Goal: Book appointment/travel/reservation

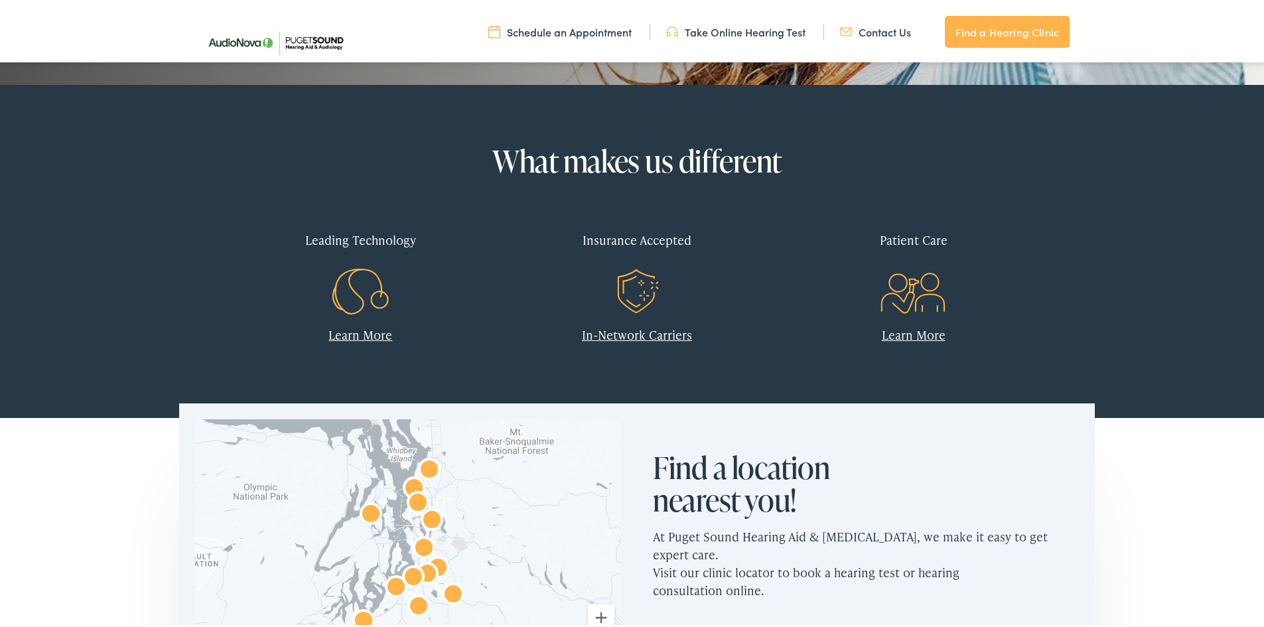
scroll to position [664, 0]
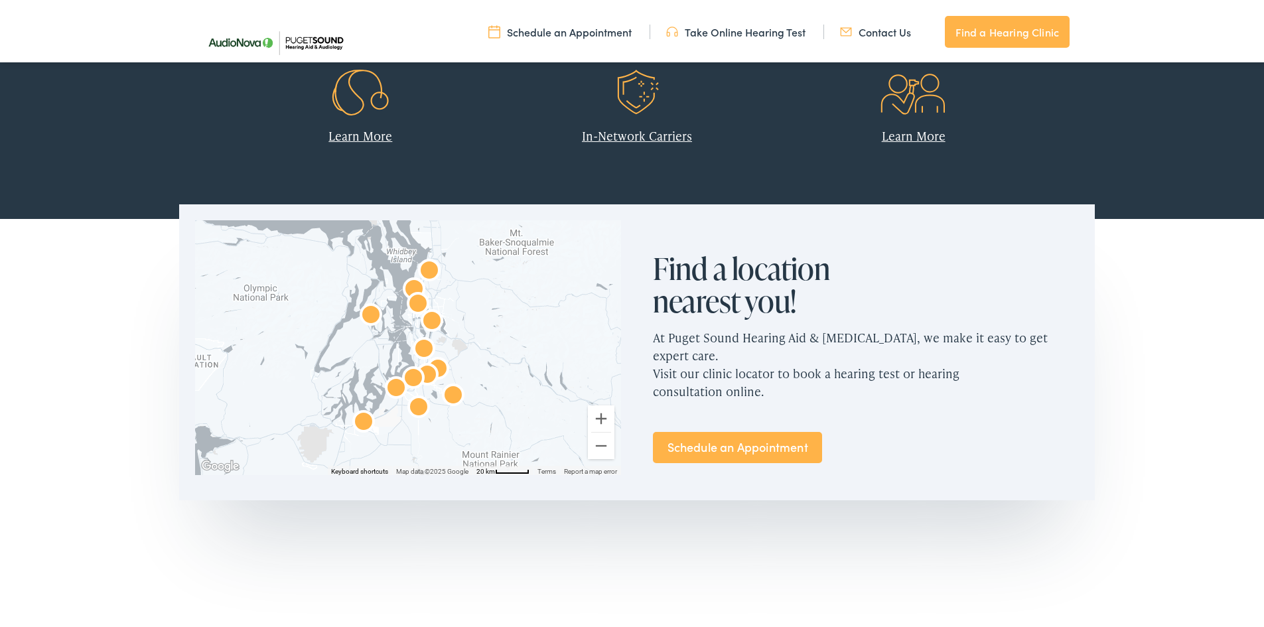
click at [719, 429] on link "Schedule an Appointment" at bounding box center [737, 444] width 169 height 31
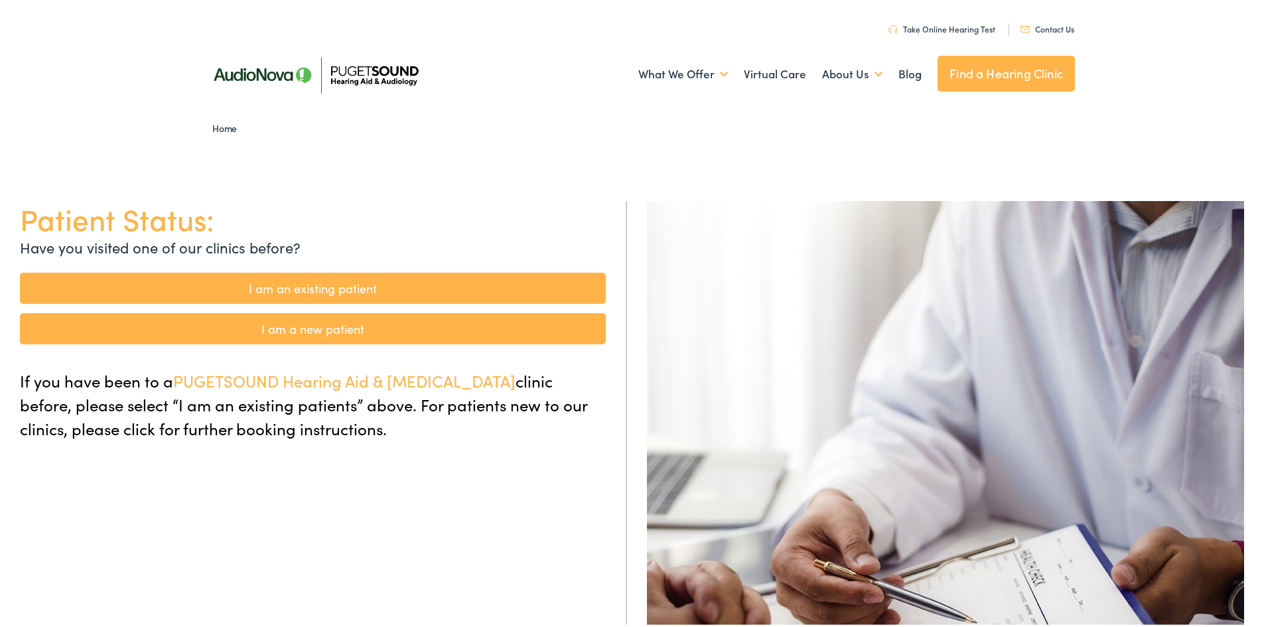
click at [469, 334] on link "I am a new patient" at bounding box center [313, 326] width 586 height 31
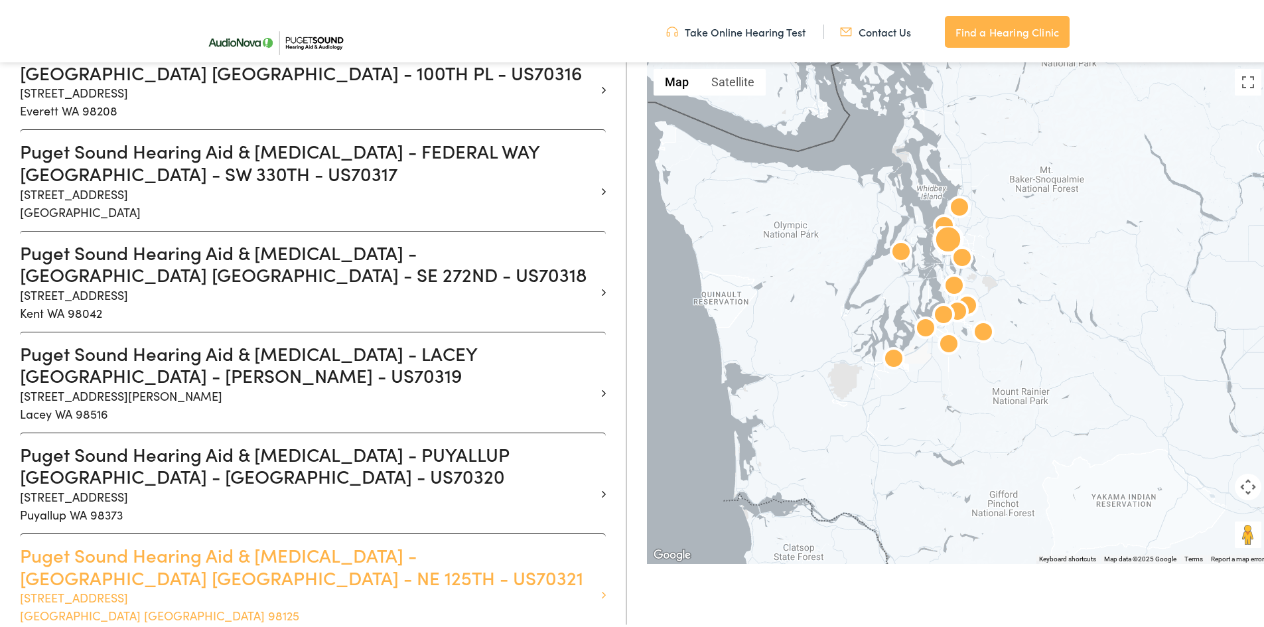
scroll to position [929, 0]
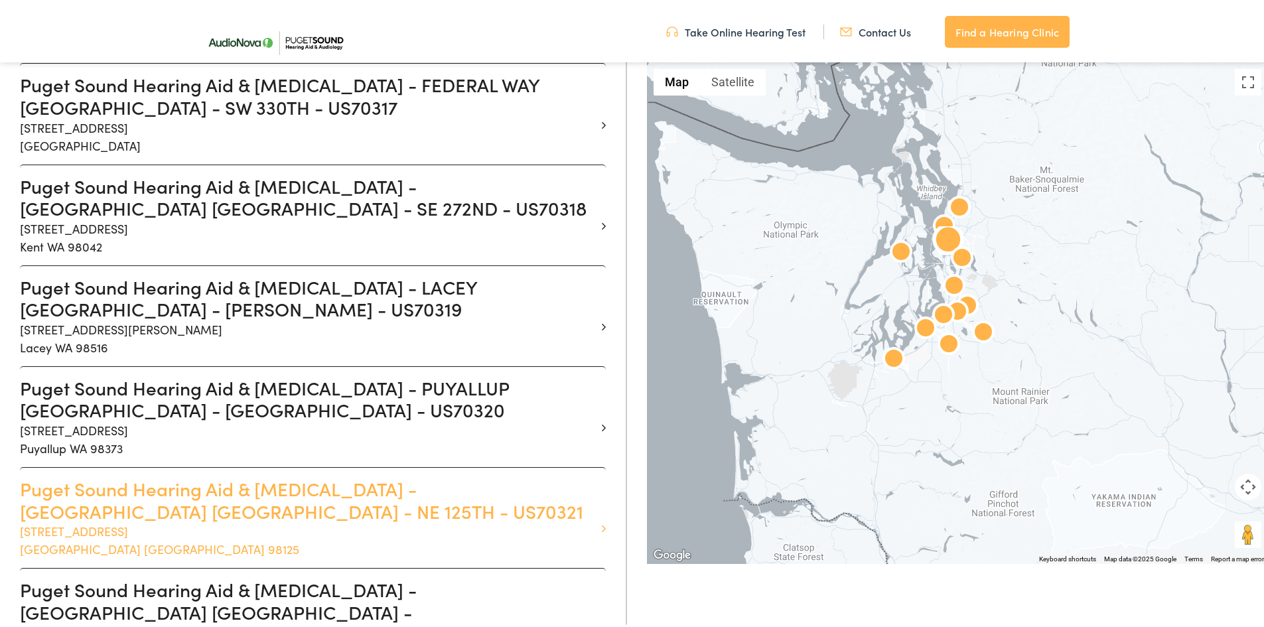
click at [259, 475] on h3 "Puget Sound Hearing Aid & Audiology - SEATTLE WA - NE 125TH - US70321" at bounding box center [308, 497] width 576 height 44
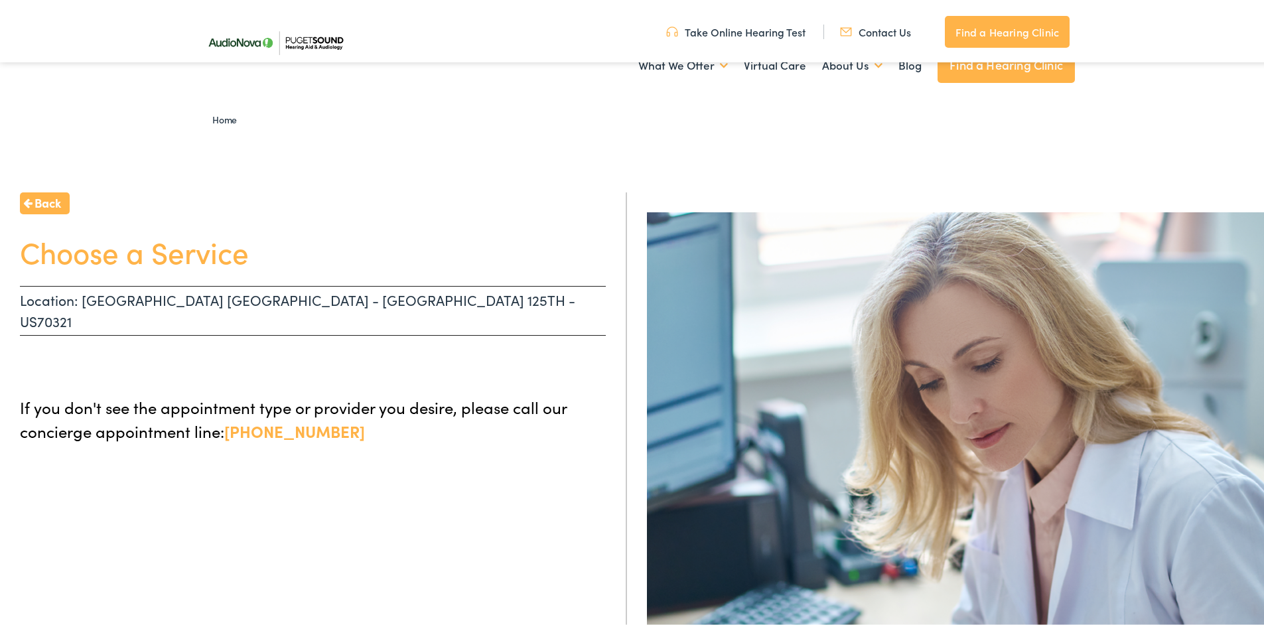
scroll to position [1, 0]
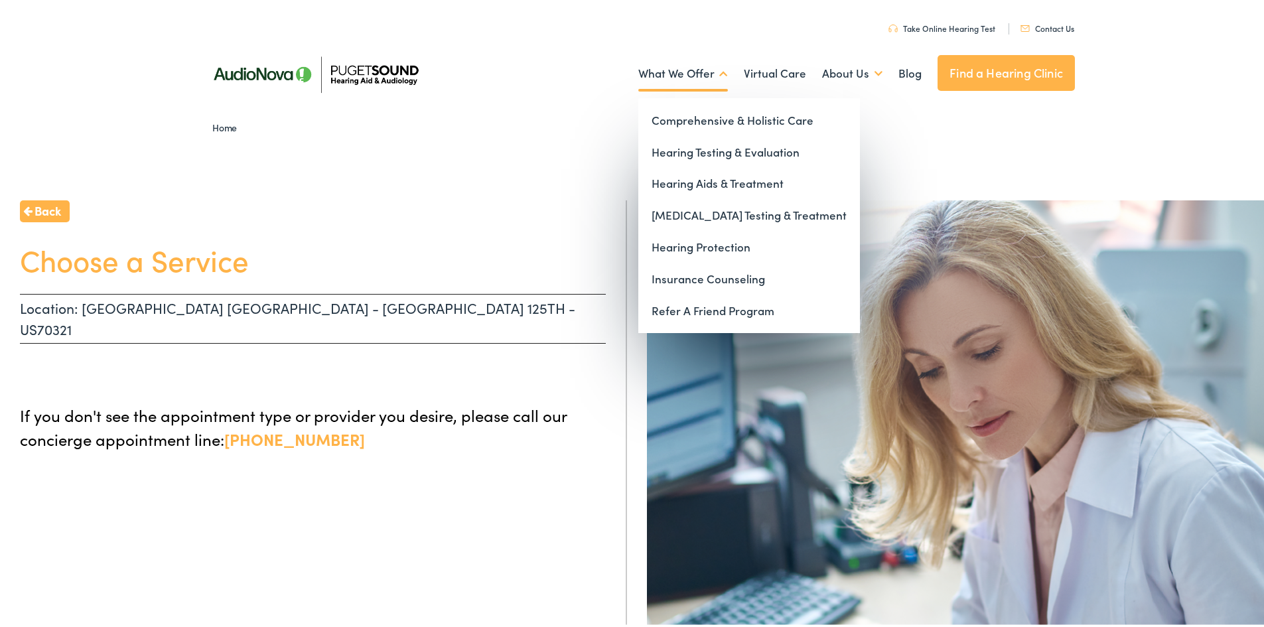
click at [658, 70] on link "What We Offer" at bounding box center [683, 70] width 90 height 49
click at [677, 151] on link "Hearing Testing & Evaluation" at bounding box center [749, 151] width 222 height 32
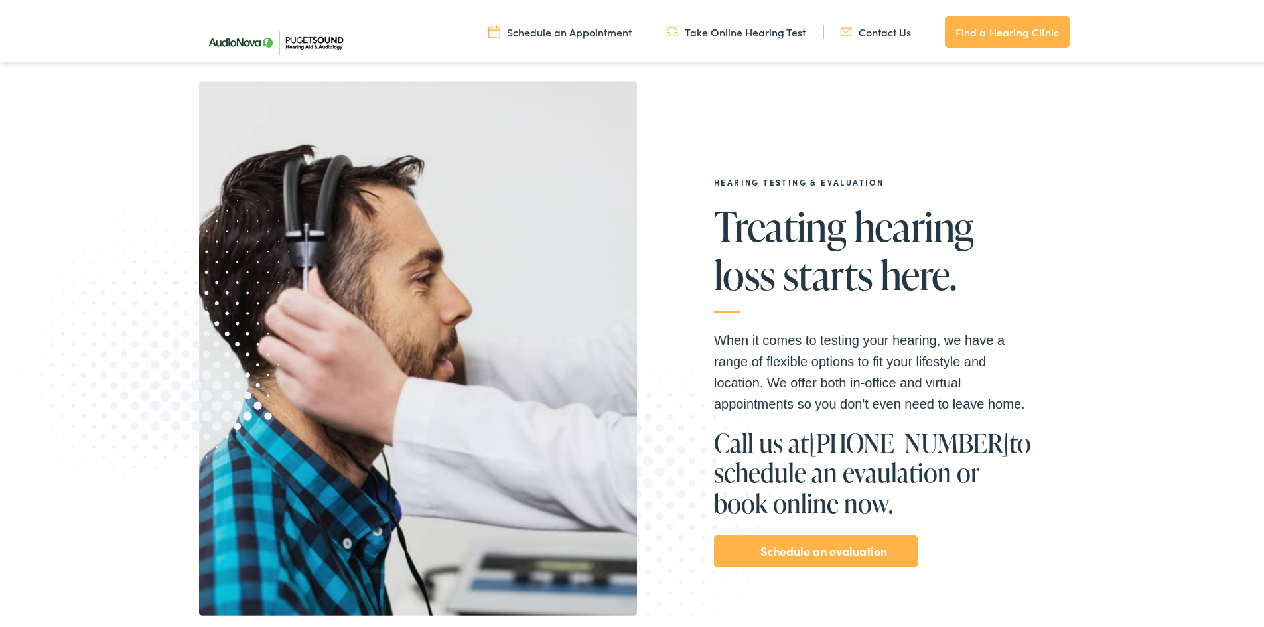
scroll to position [133, 0]
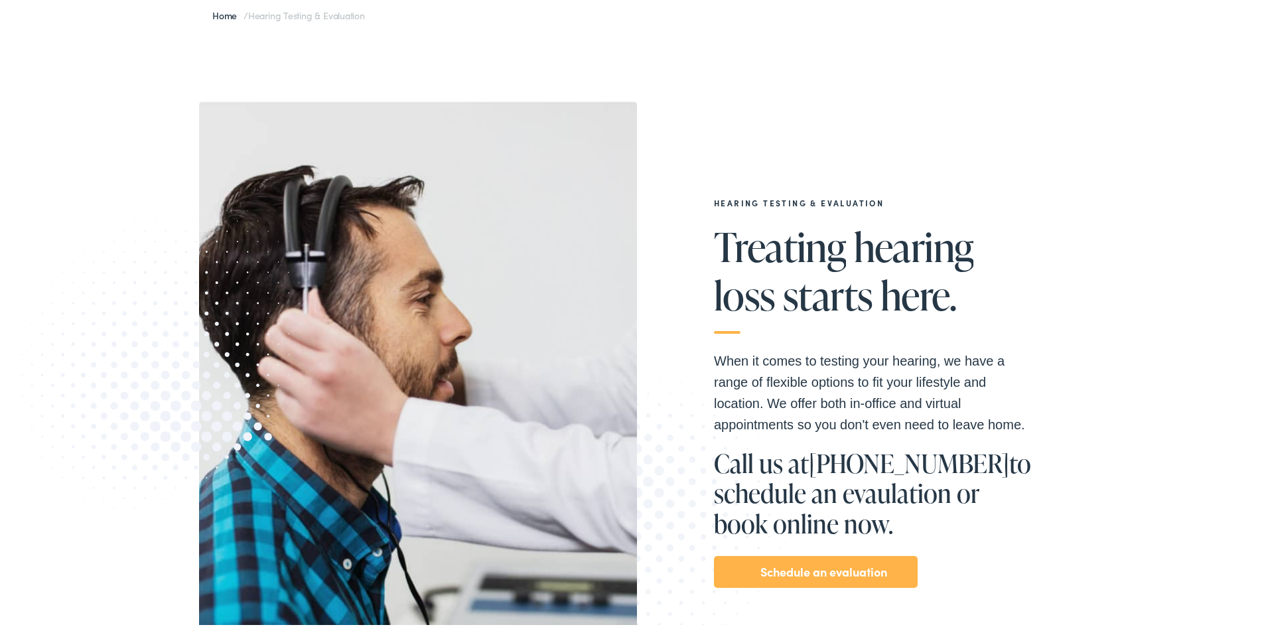
click at [778, 561] on link "Schedule an evaluation" at bounding box center [823, 569] width 127 height 21
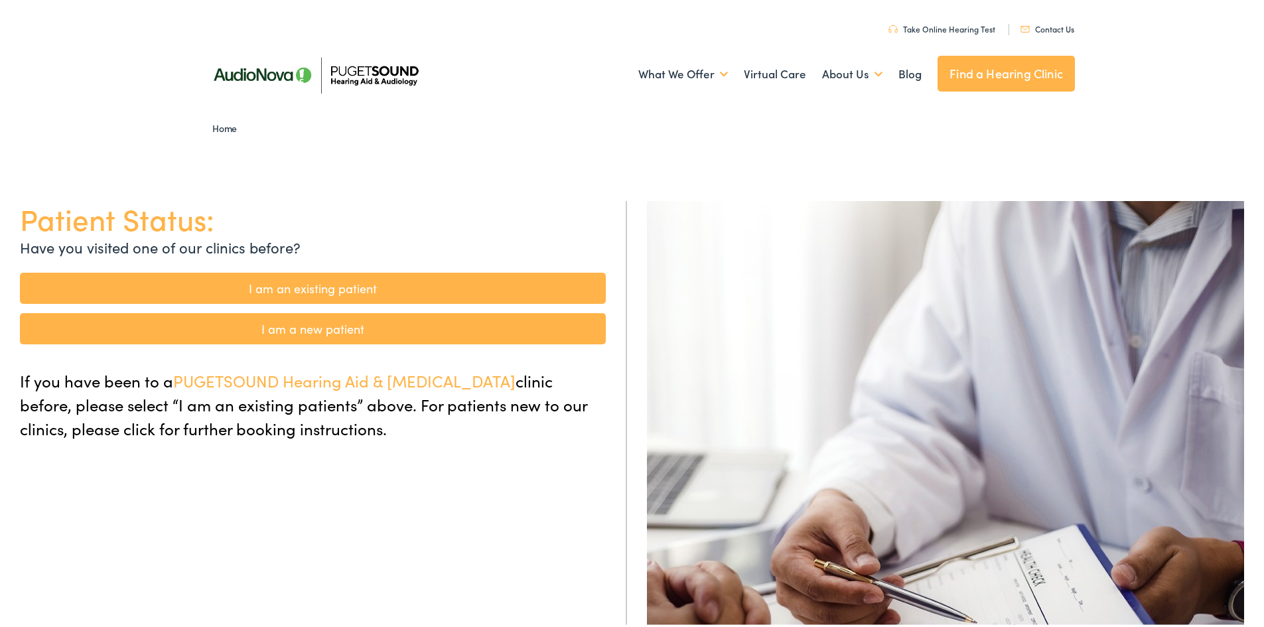
click at [298, 321] on link "I am a new patient" at bounding box center [313, 326] width 586 height 31
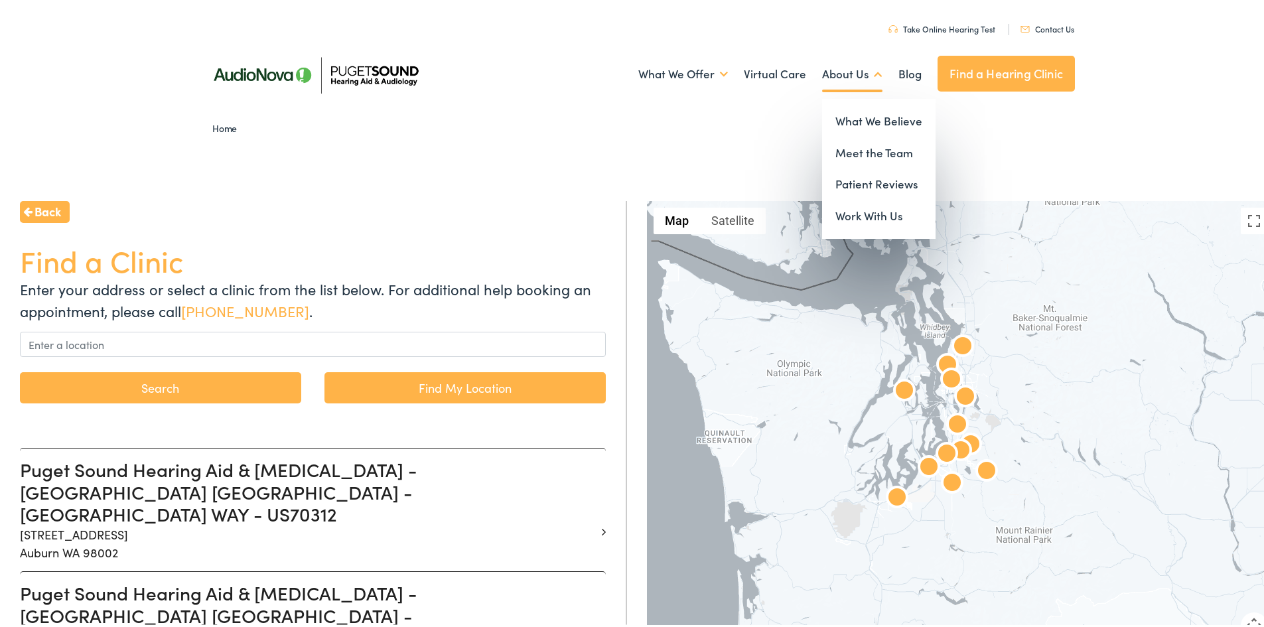
click at [837, 70] on link "About Us" at bounding box center [852, 71] width 60 height 49
click at [845, 122] on link "What We Believe" at bounding box center [878, 119] width 113 height 32
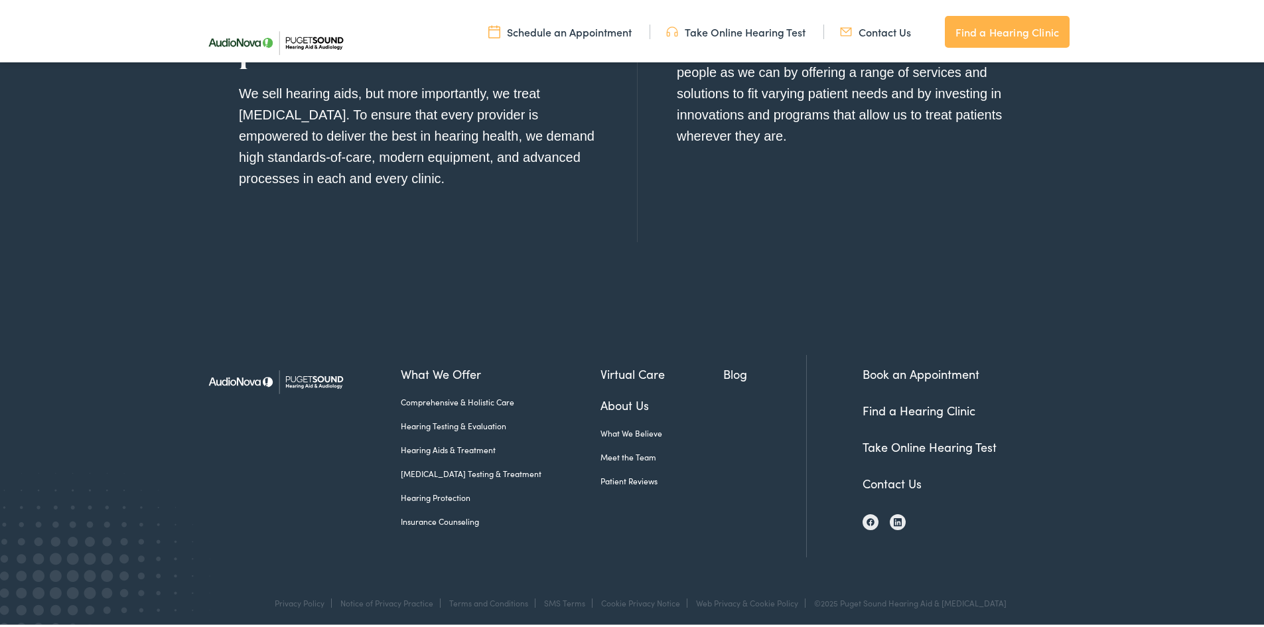
scroll to position [1541, 0]
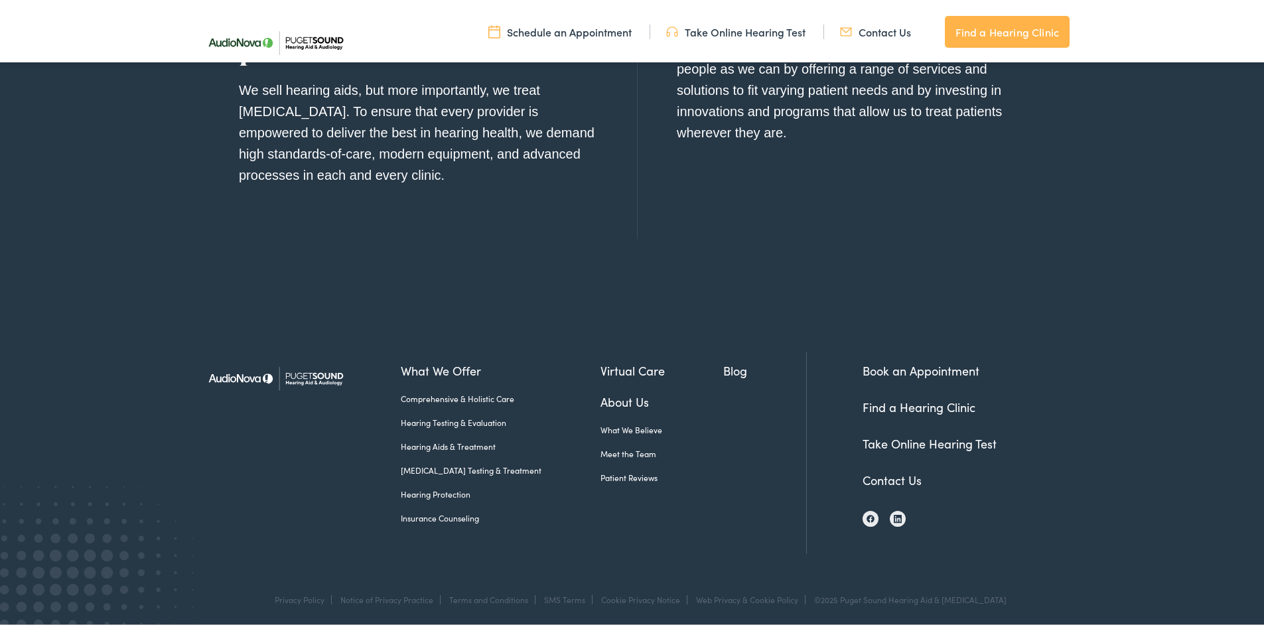
click at [600, 449] on link "Meet the Team" at bounding box center [661, 451] width 123 height 12
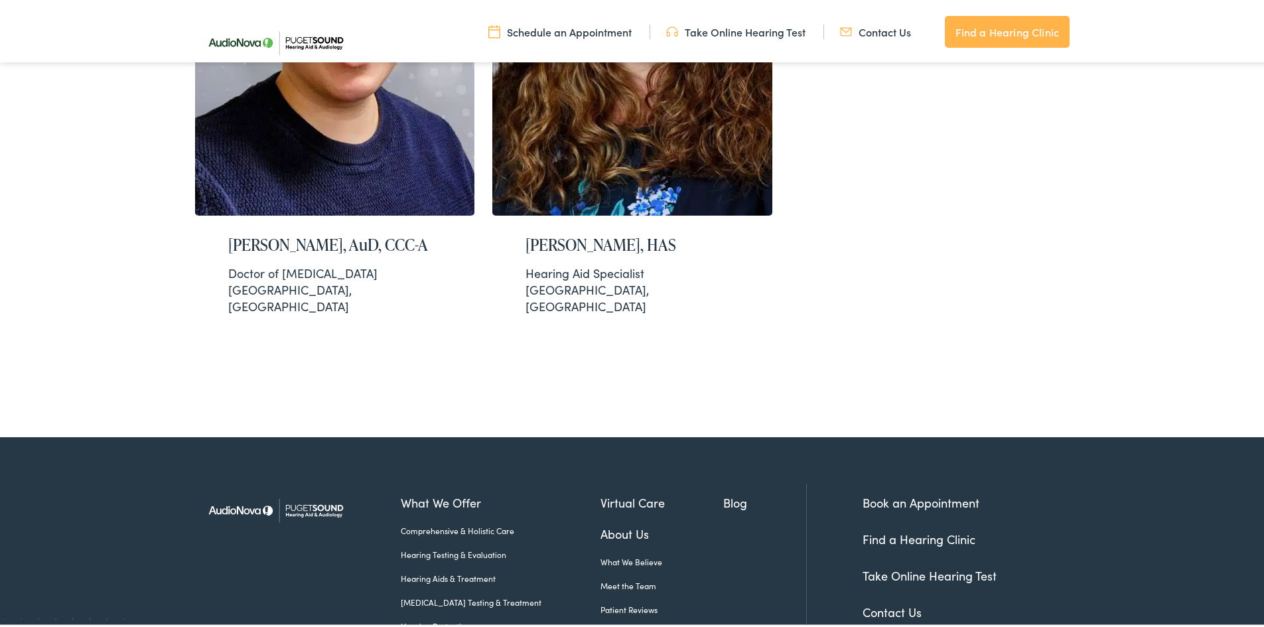
scroll to position [2787, 0]
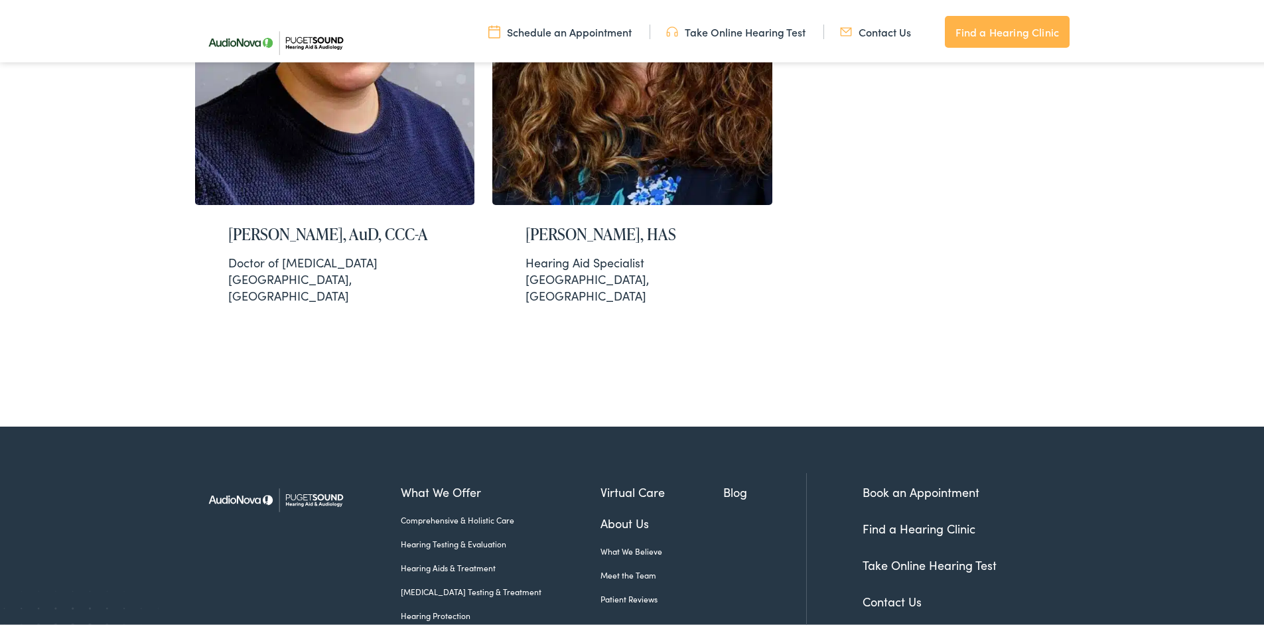
click at [613, 591] on link "Patient Reviews" at bounding box center [661, 597] width 123 height 12
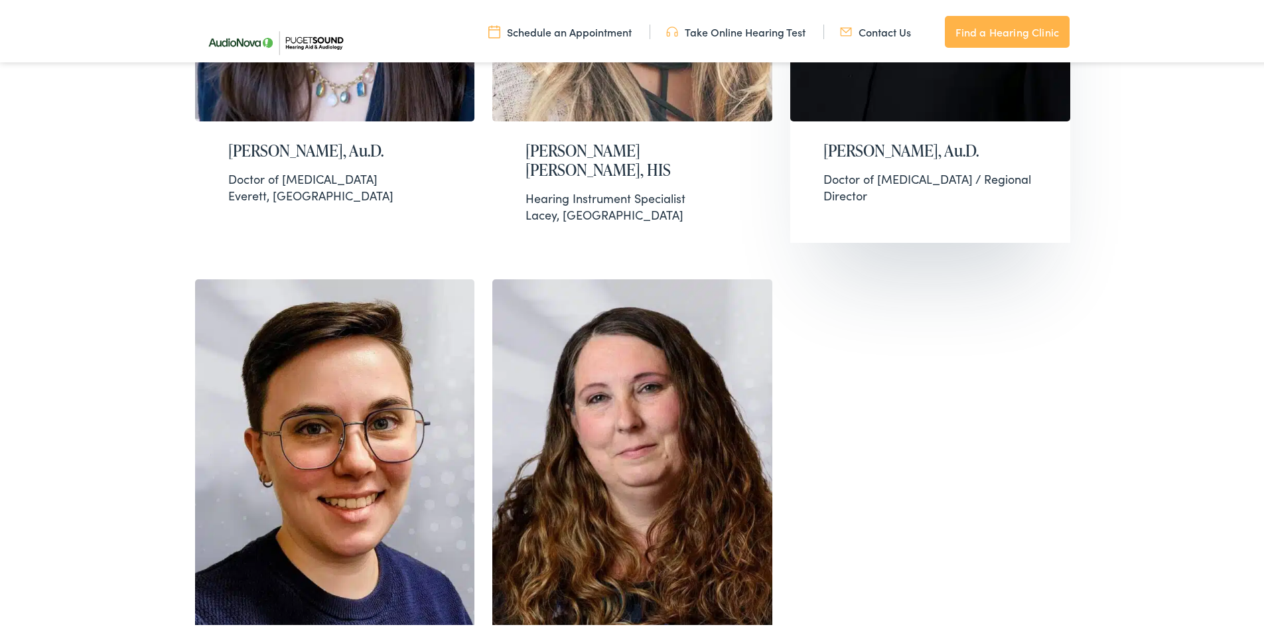
scroll to position [2256, 0]
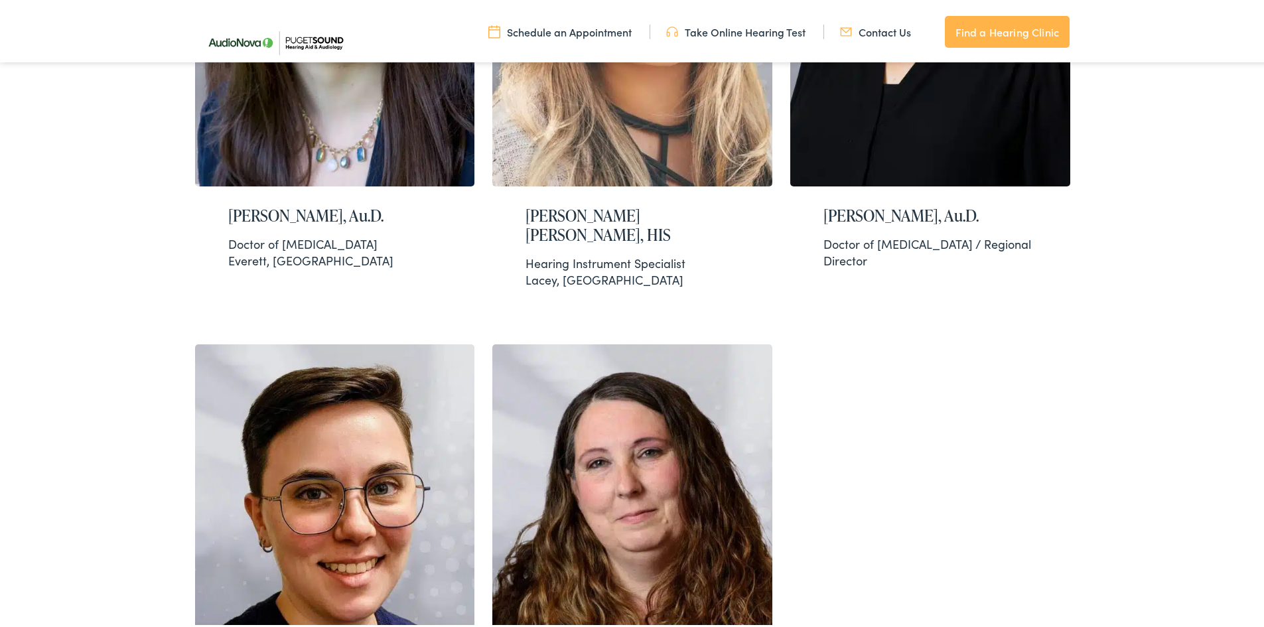
click at [872, 28] on link "Contact Us" at bounding box center [875, 29] width 71 height 15
click at [998, 28] on link "Find a Hearing Clinic" at bounding box center [1007, 29] width 125 height 32
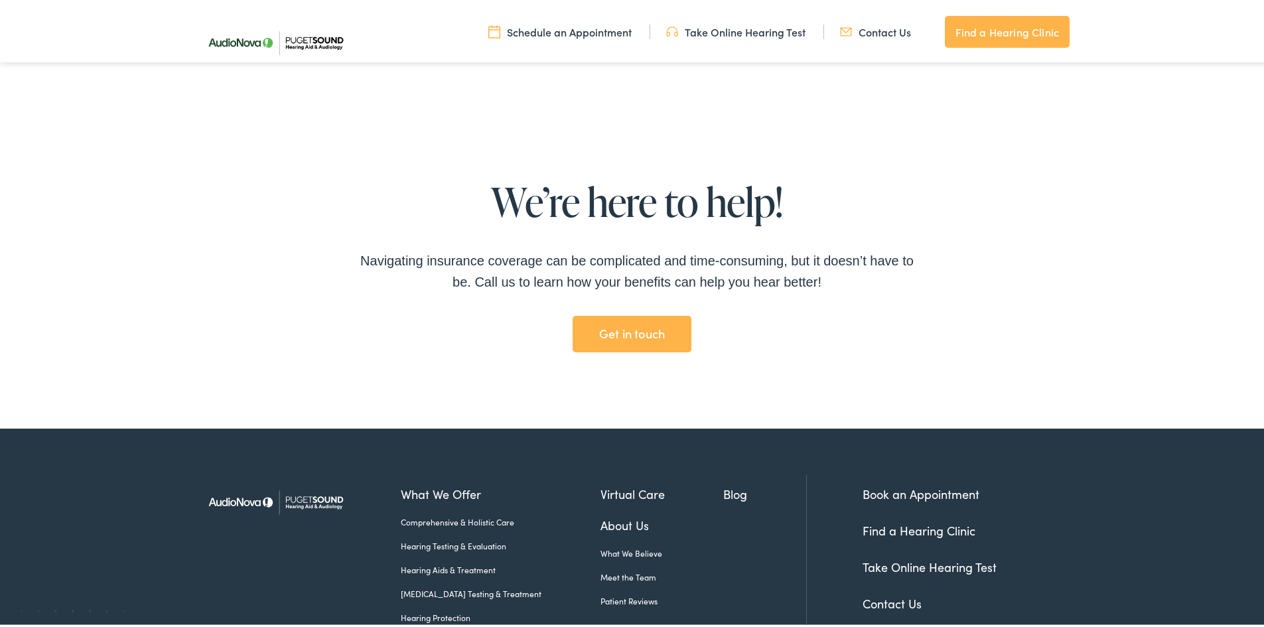
scroll to position [999, 0]
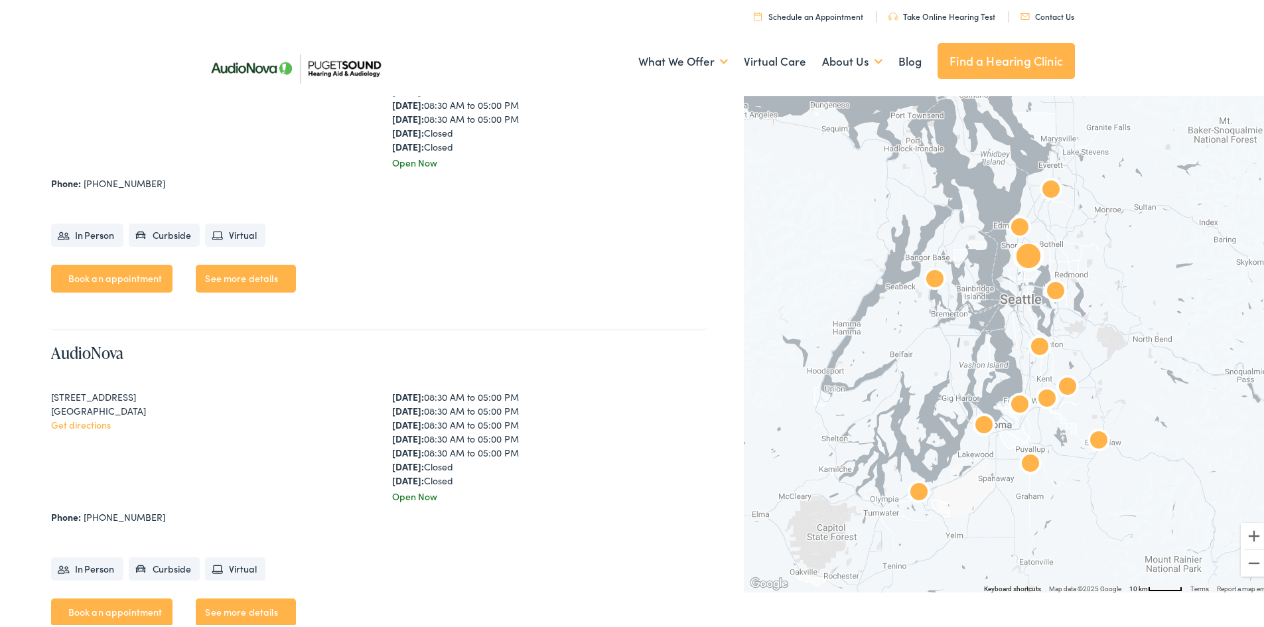
scroll to position [3119, 0]
